Goal: Task Accomplishment & Management: Use online tool/utility

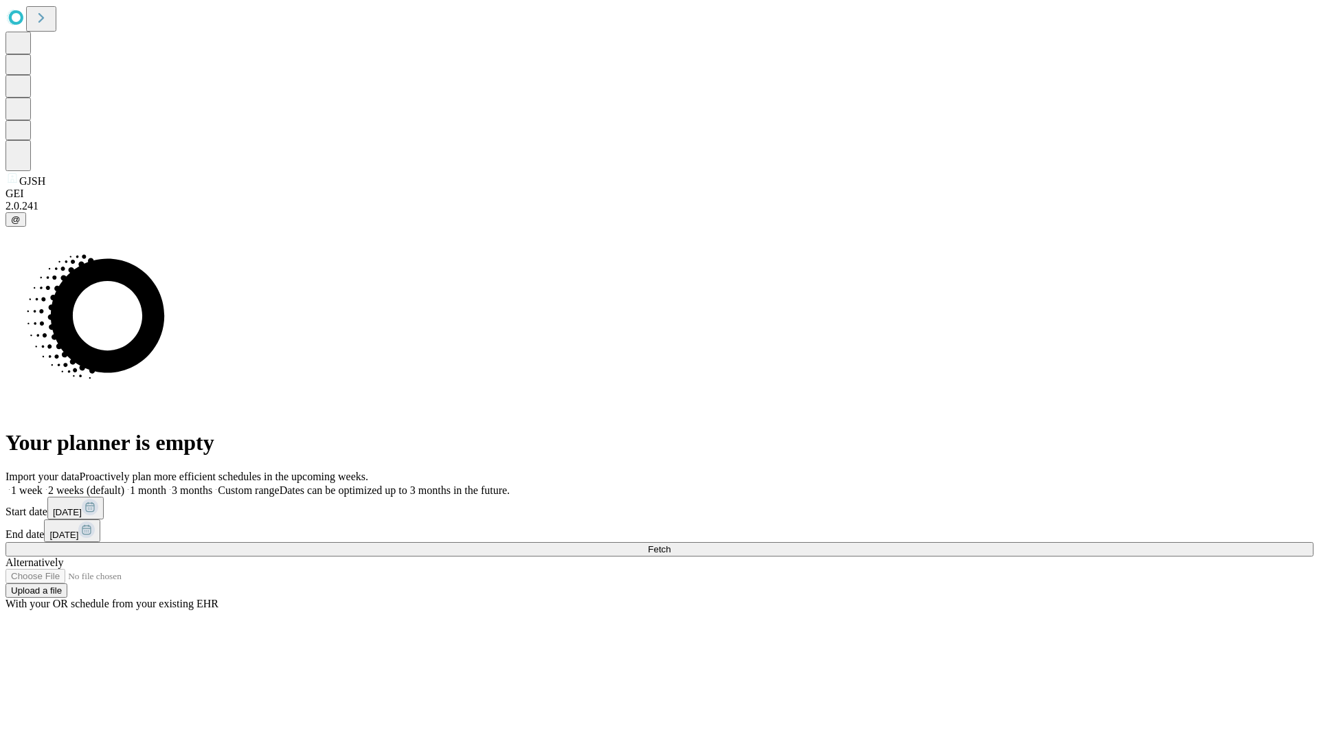
click at [671, 544] on span "Fetch" at bounding box center [659, 549] width 23 height 10
